Goal: Find specific page/section

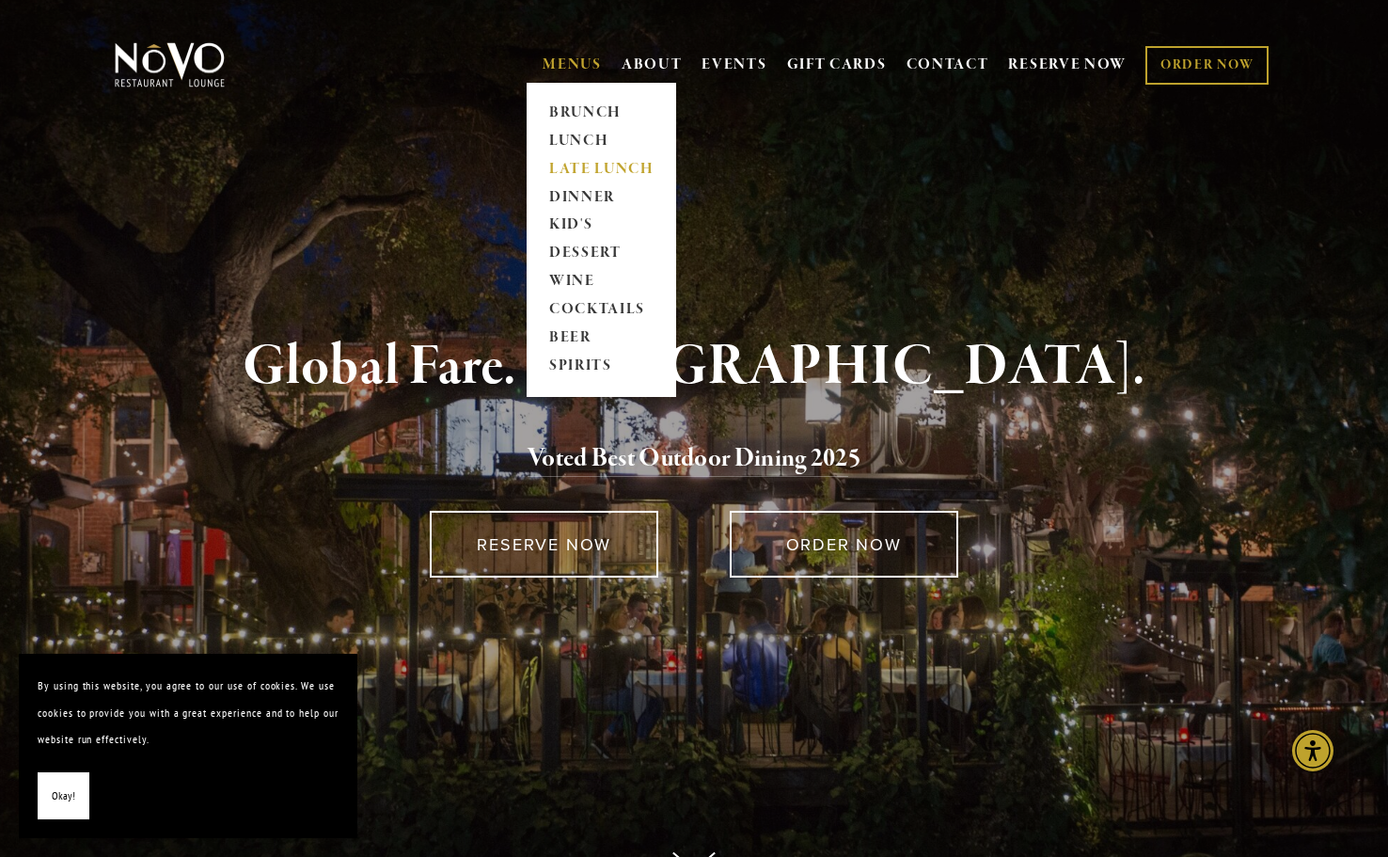
click at [569, 169] on link "LATE LUNCH" at bounding box center [602, 169] width 118 height 28
click at [555, 201] on link "DINNER" at bounding box center [602, 197] width 118 height 28
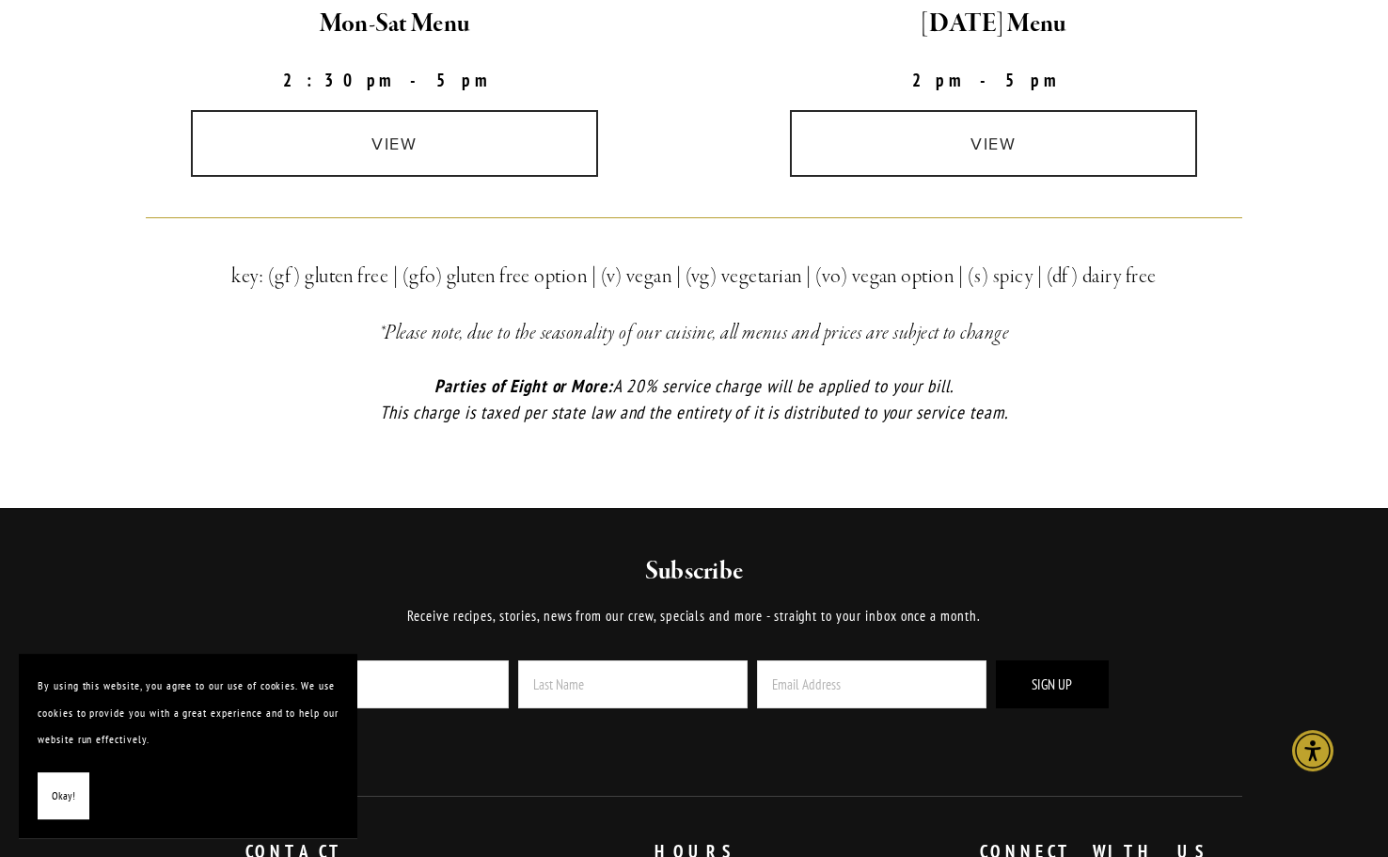
scroll to position [576, 0]
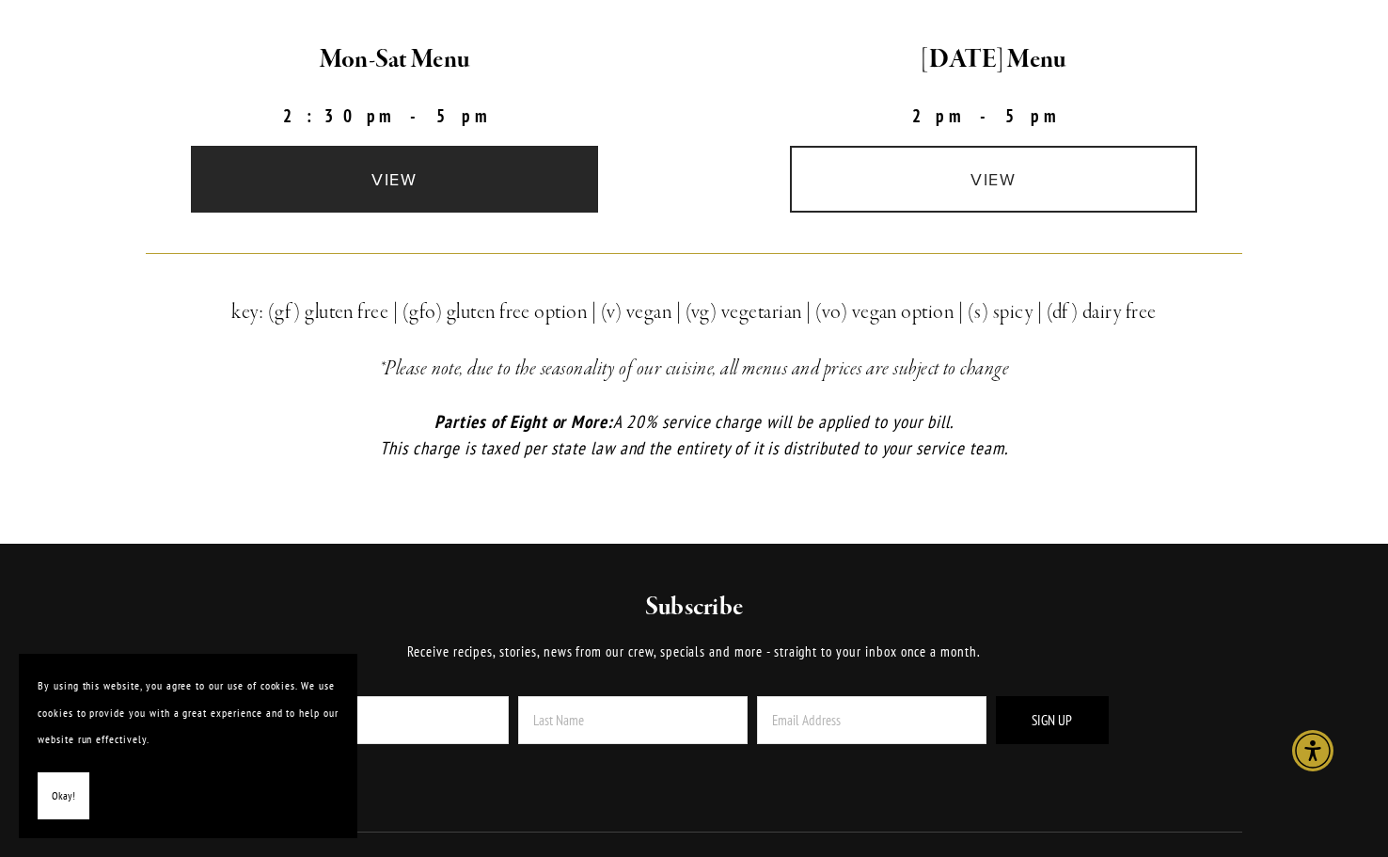
click at [447, 200] on link "view" at bounding box center [395, 179] width 408 height 67
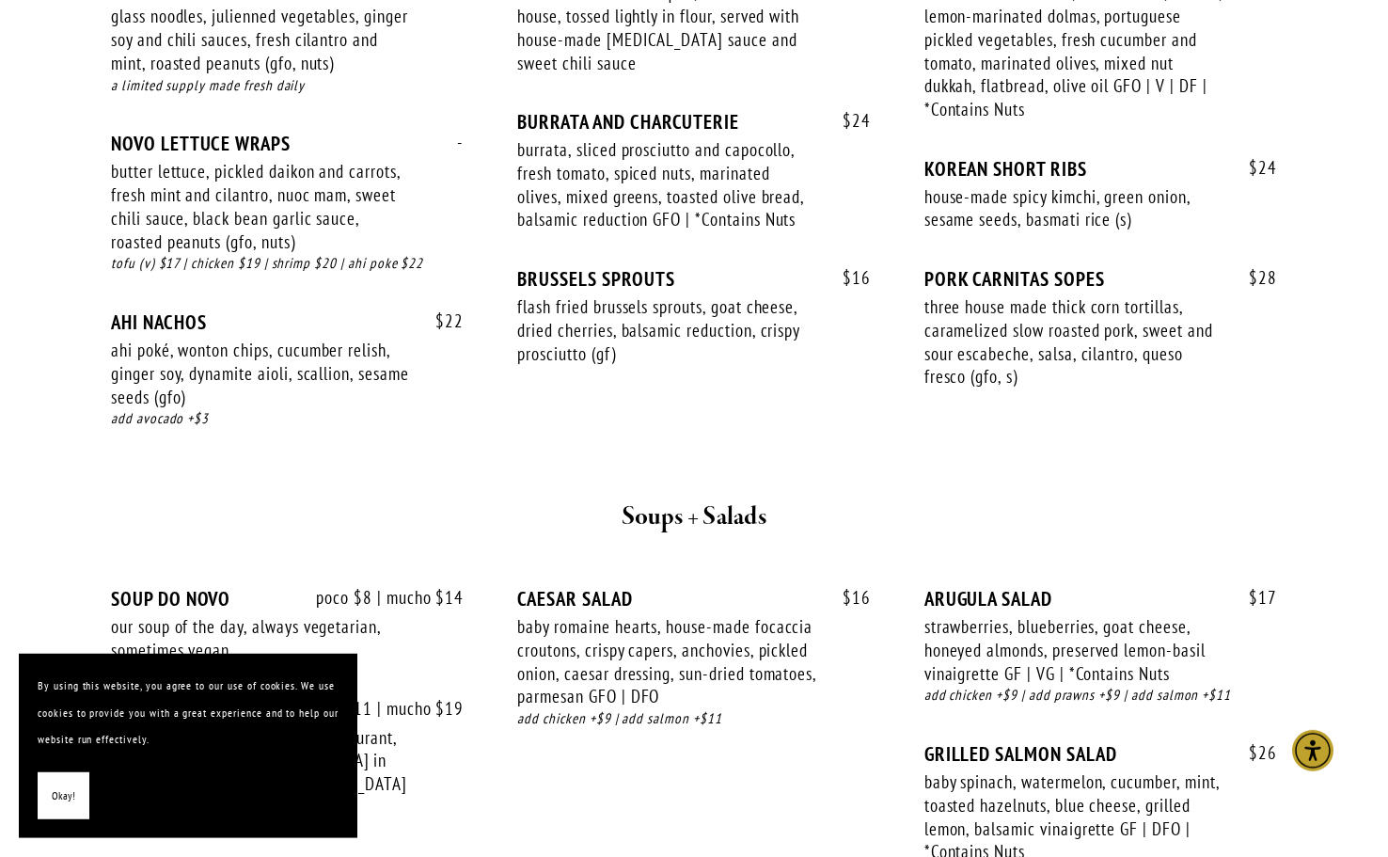
scroll to position [1247, 0]
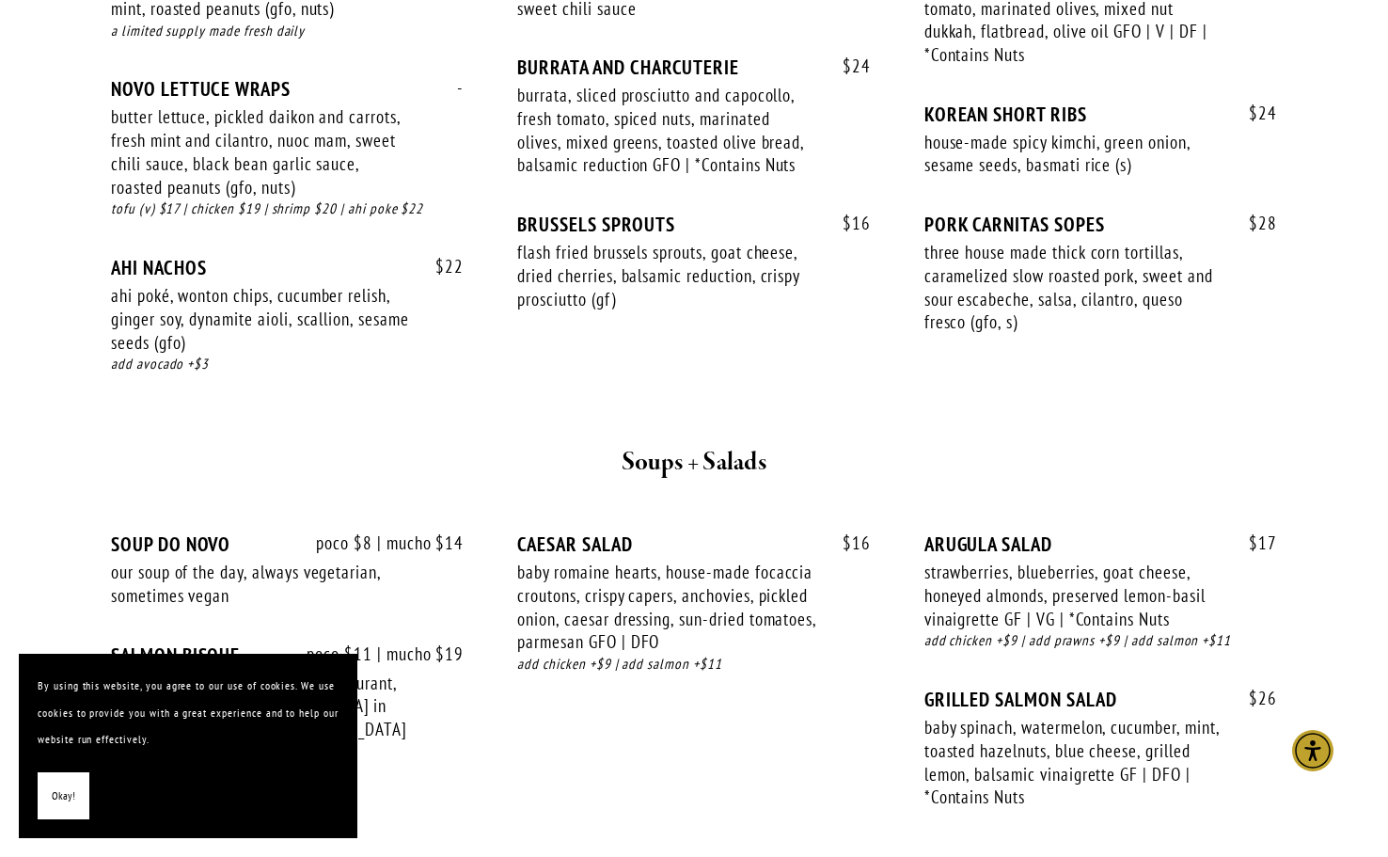
click at [43, 801] on button "Okay!" at bounding box center [64, 796] width 52 height 48
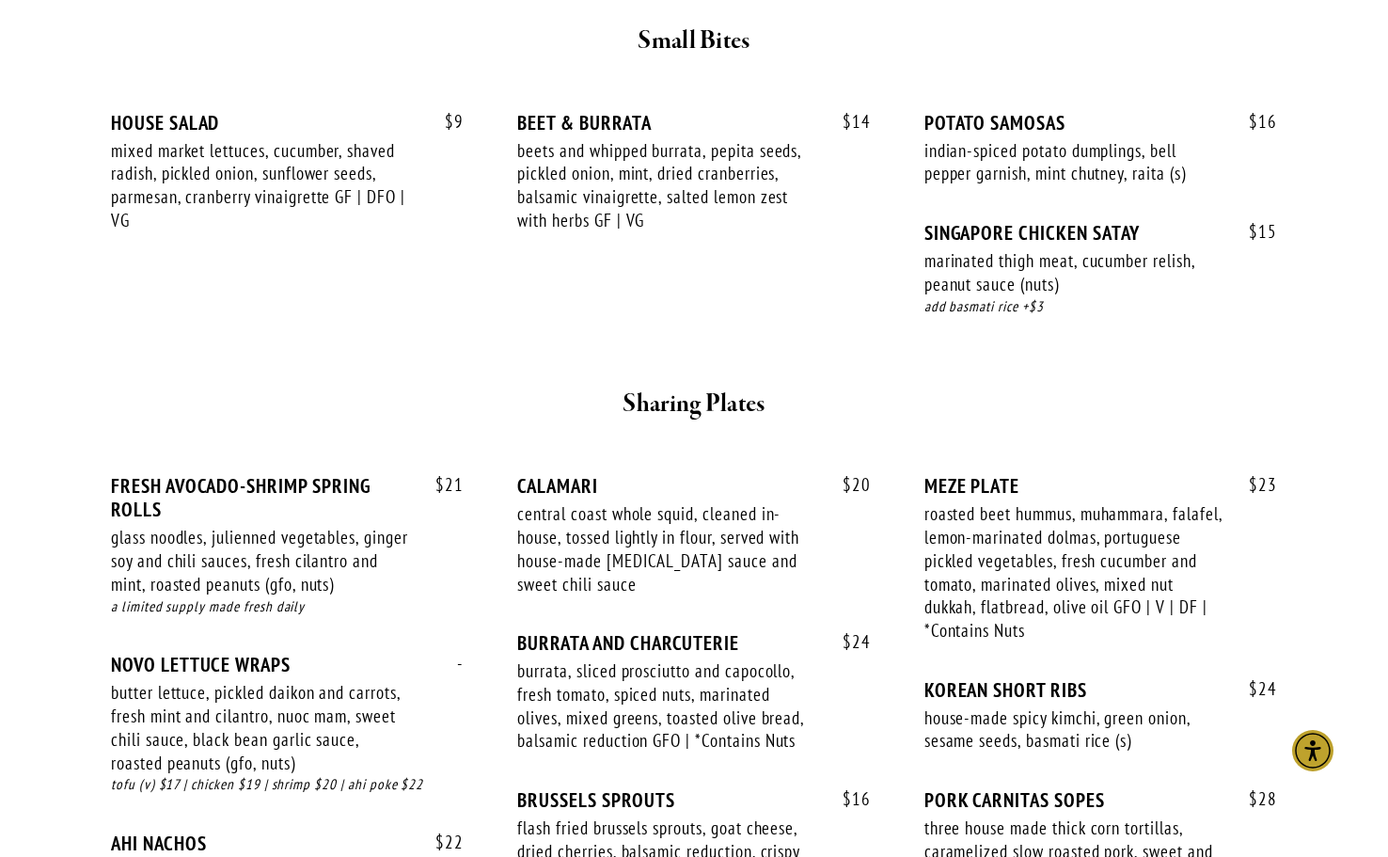
scroll to position [1439, 0]
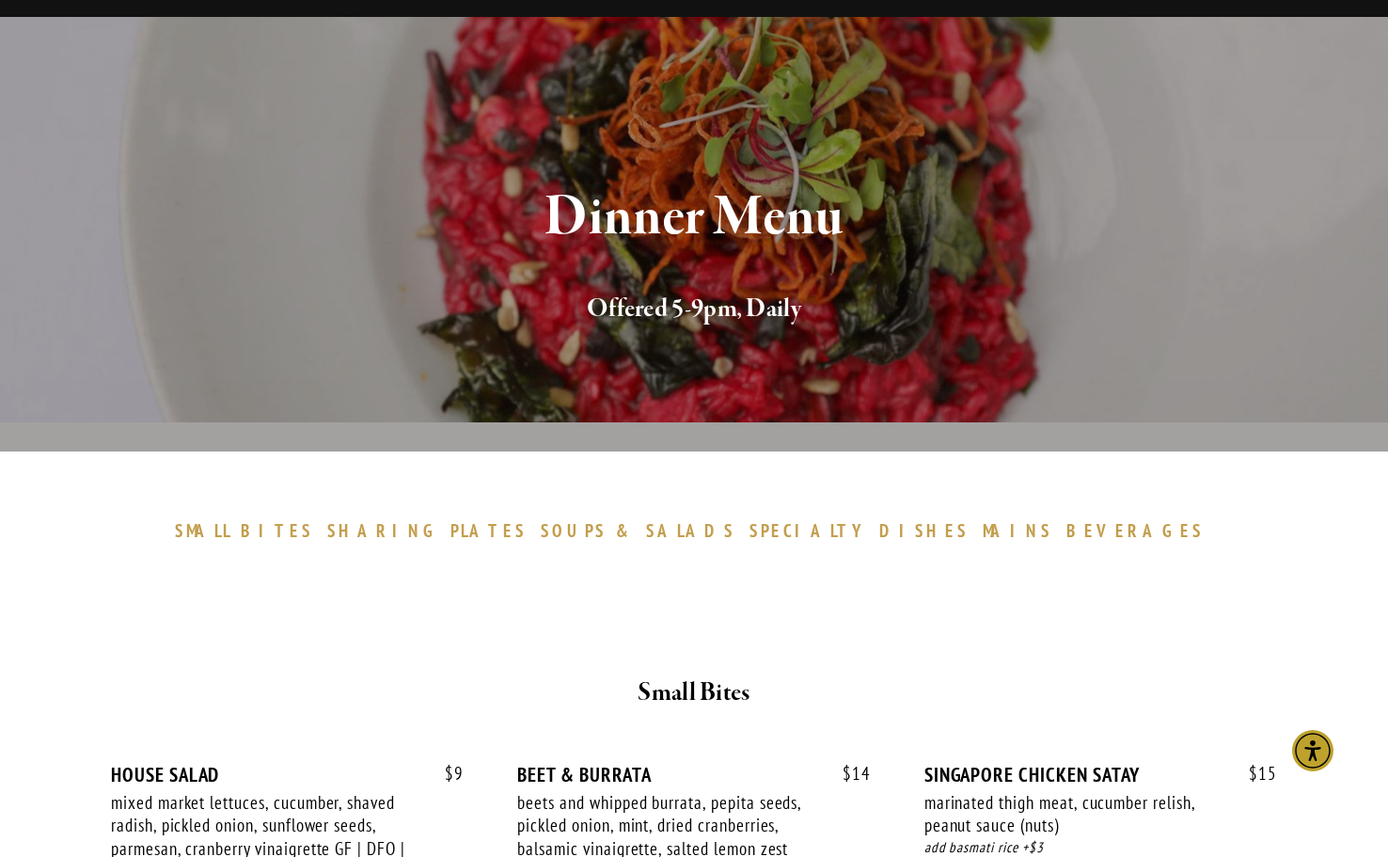
scroll to position [192, 0]
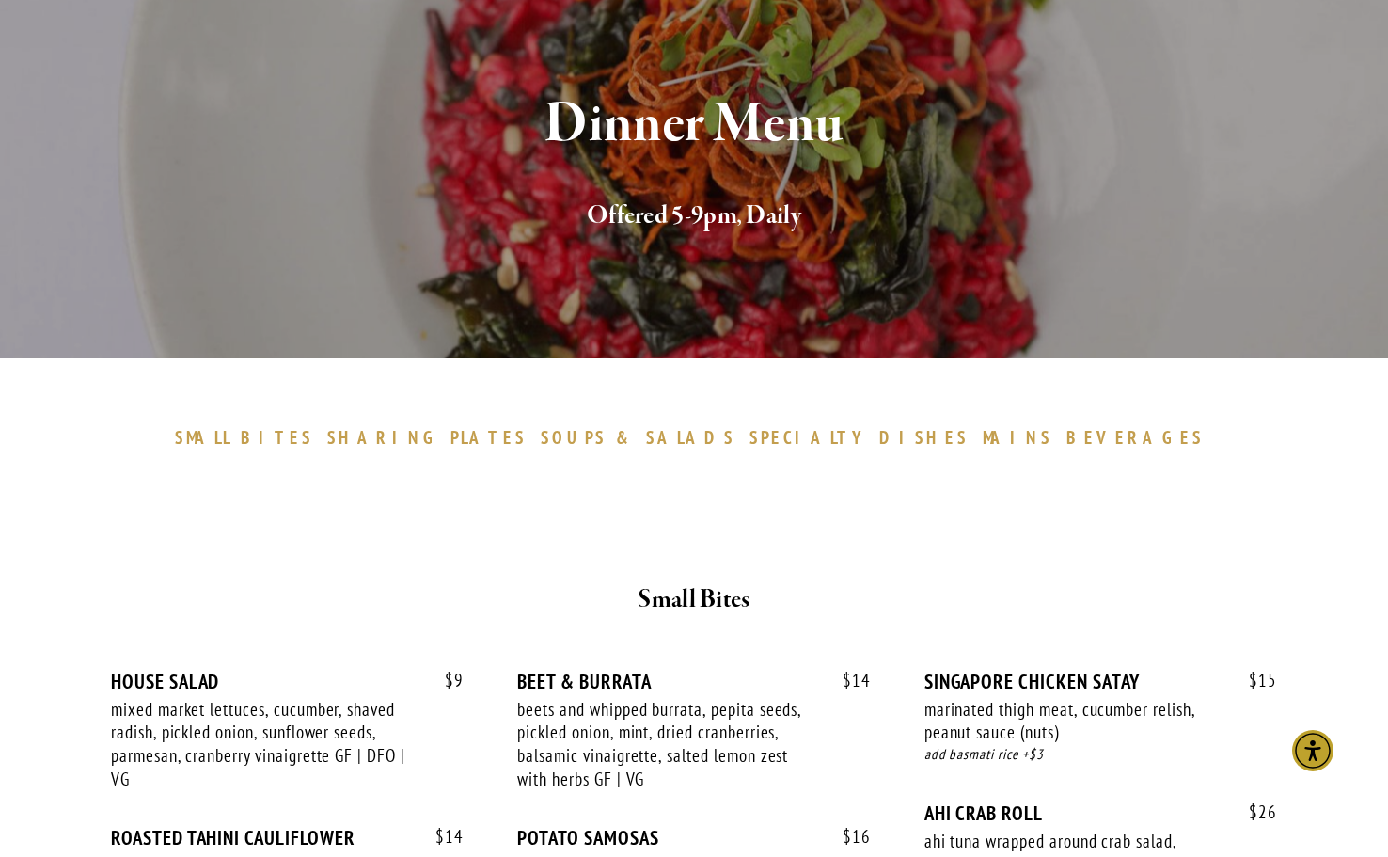
click at [442, 441] on span "SHARING" at bounding box center [384, 437] width 115 height 23
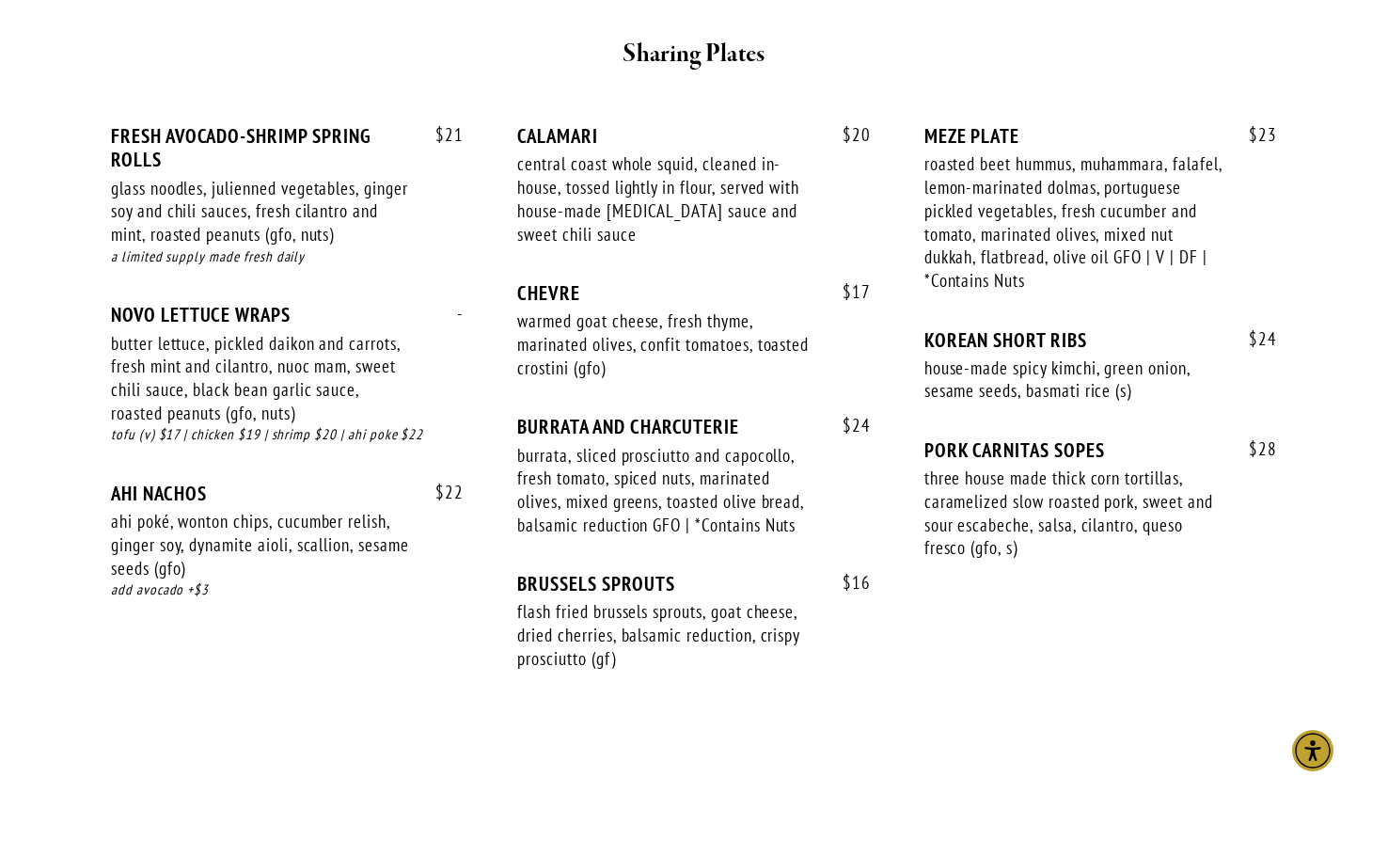
scroll to position [1206, 0]
